Goal: Find specific page/section: Find specific page/section

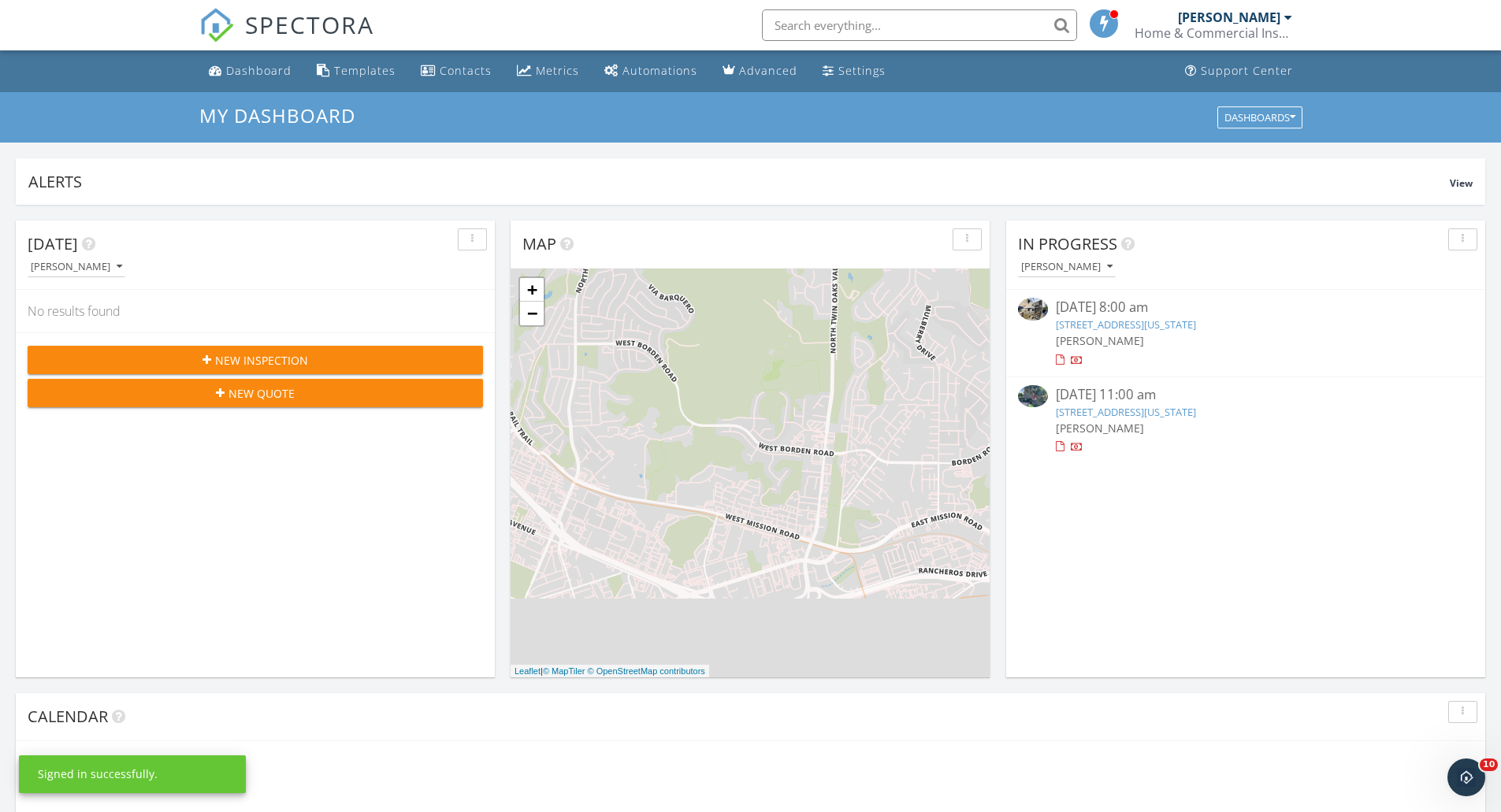
click at [852, 21] on input "text" at bounding box center [919, 25] width 315 height 32
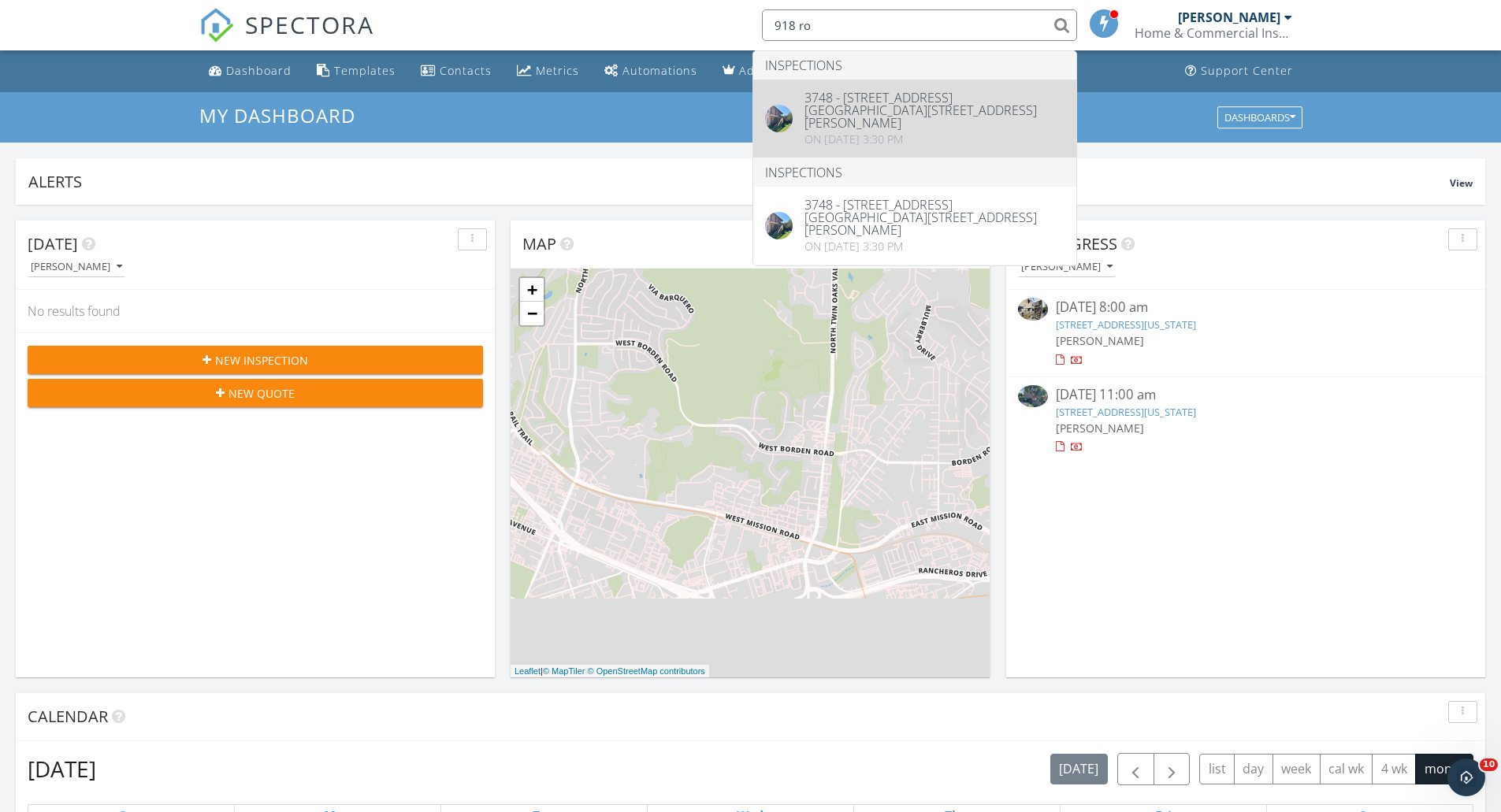
type input "918 ro"
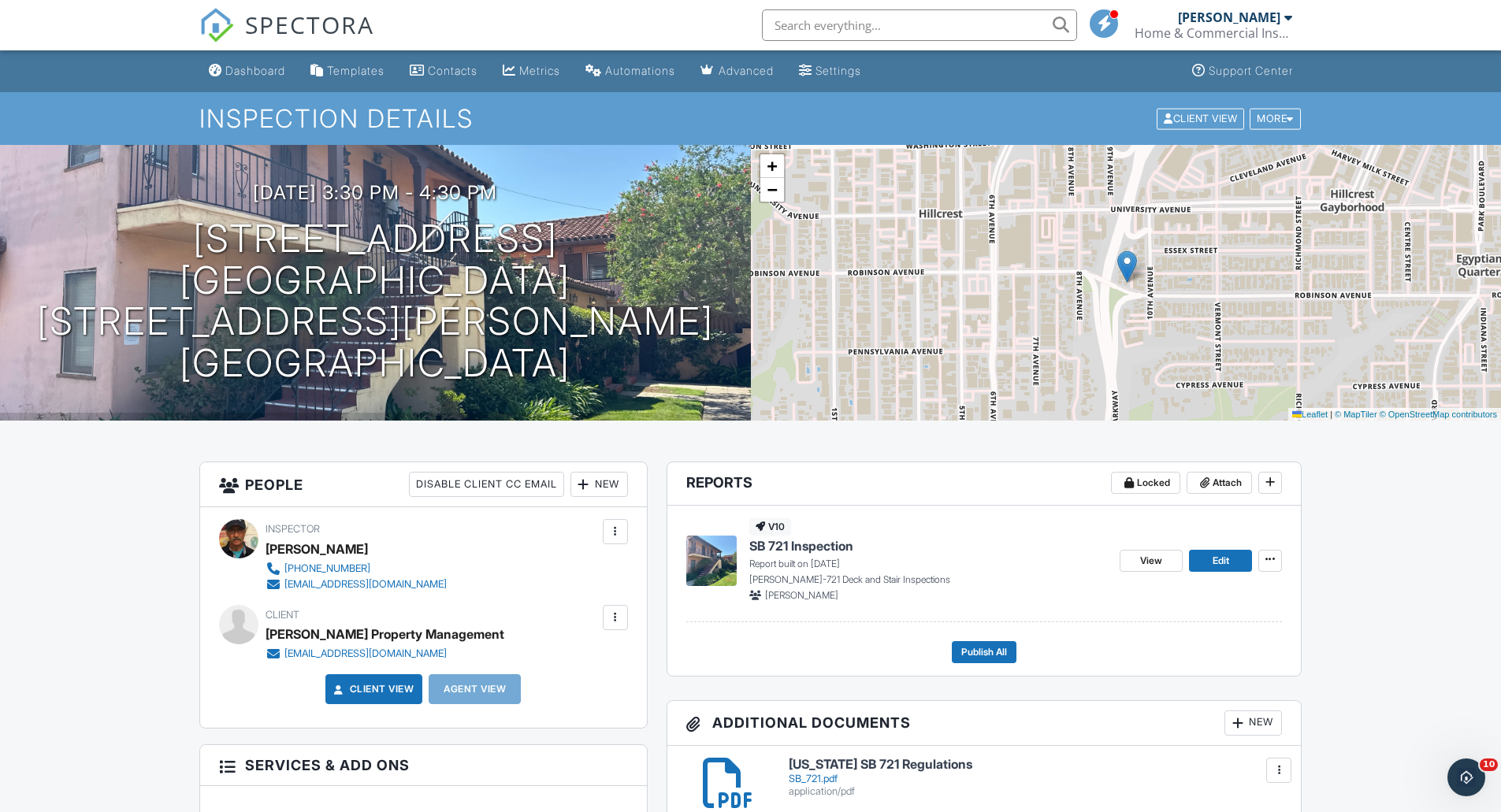
click at [929, 32] on input "text" at bounding box center [919, 25] width 315 height 32
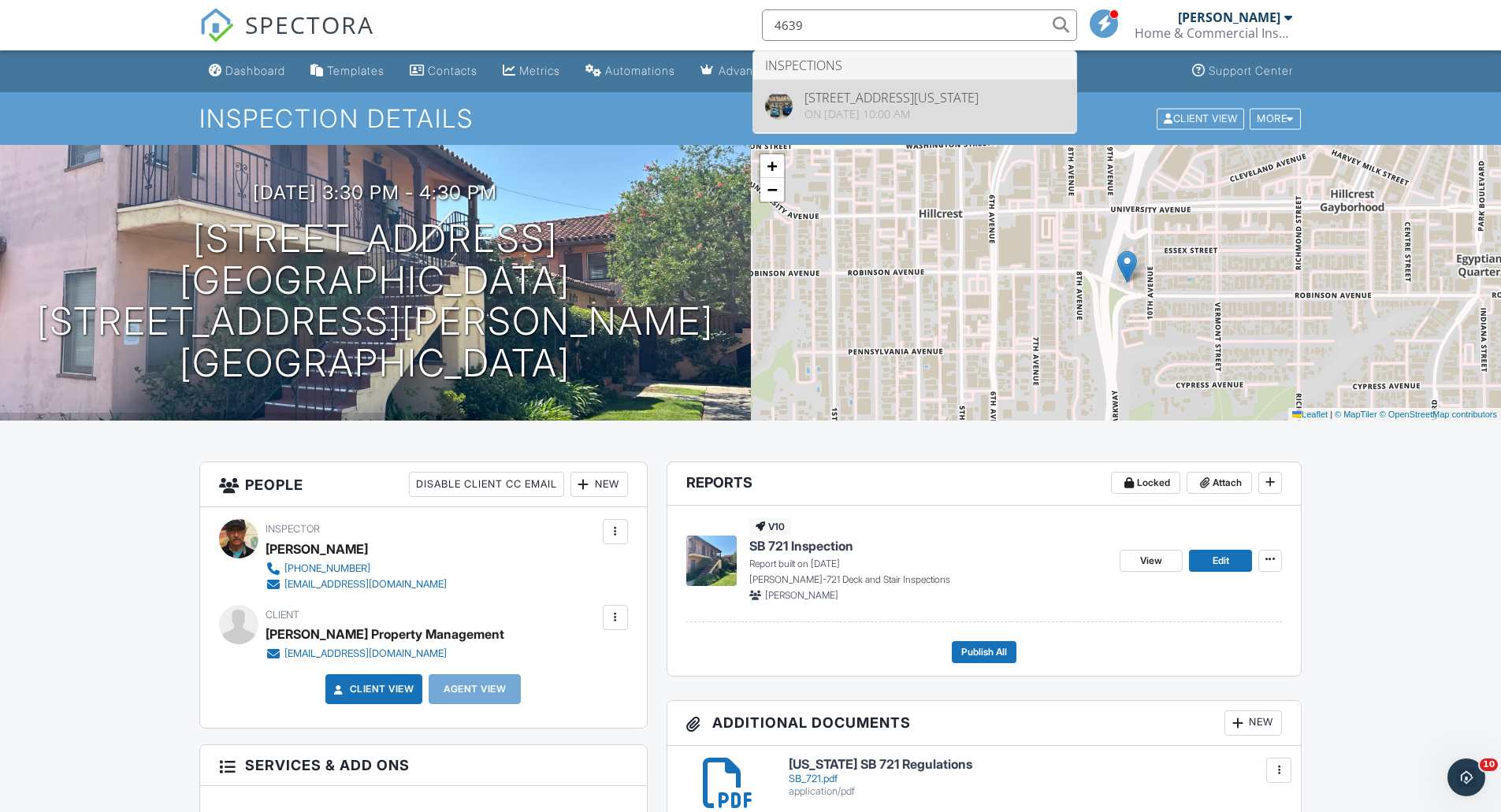
type input "4639"
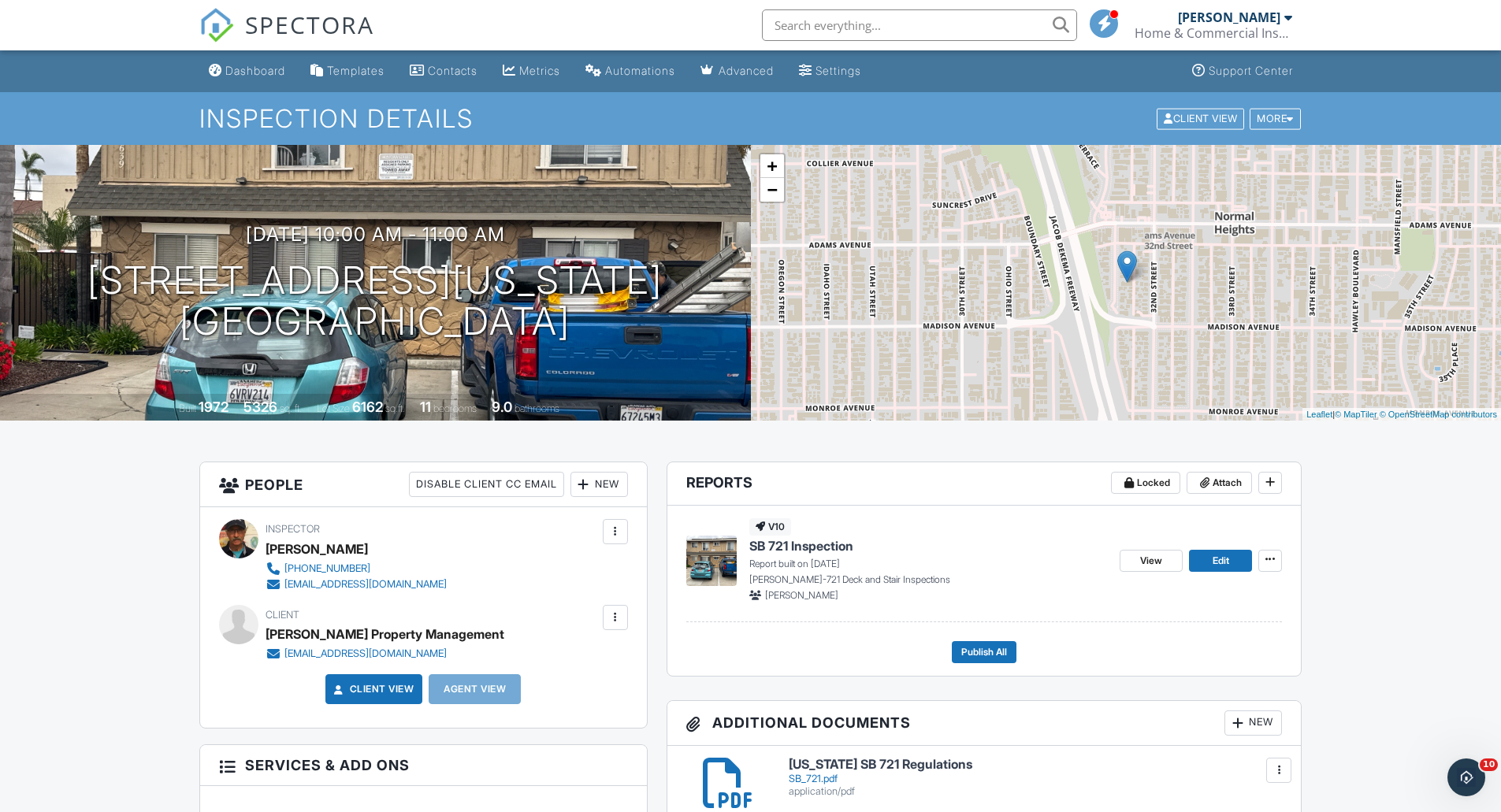
click at [892, 19] on input "text" at bounding box center [919, 25] width 315 height 32
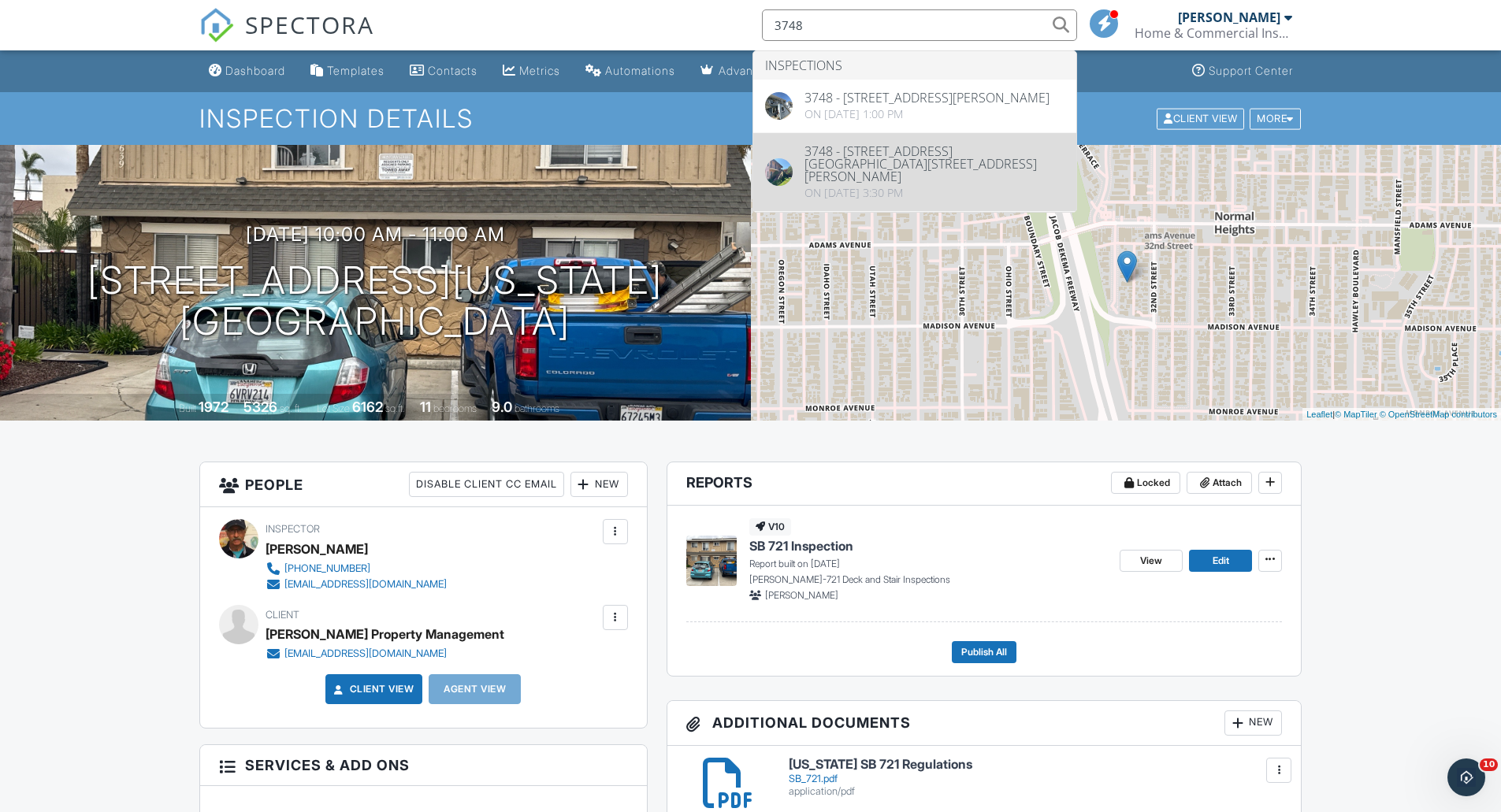
type input "3748"
